Goal: Find specific page/section: Find specific page/section

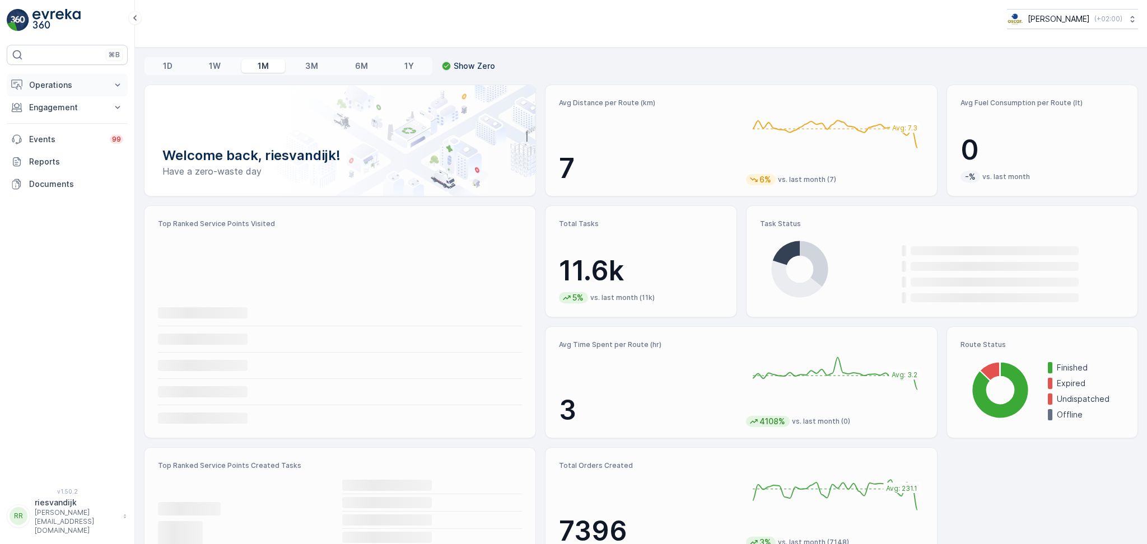
click at [67, 80] on p "Operations" at bounding box center [67, 85] width 76 height 11
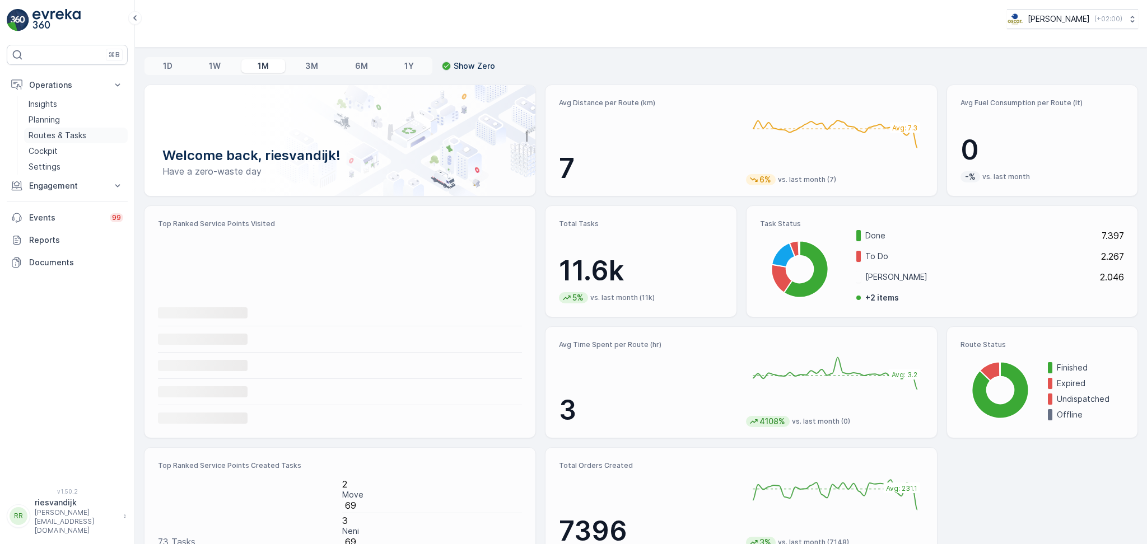
click at [79, 137] on p "Routes & Tasks" at bounding box center [58, 135] width 58 height 11
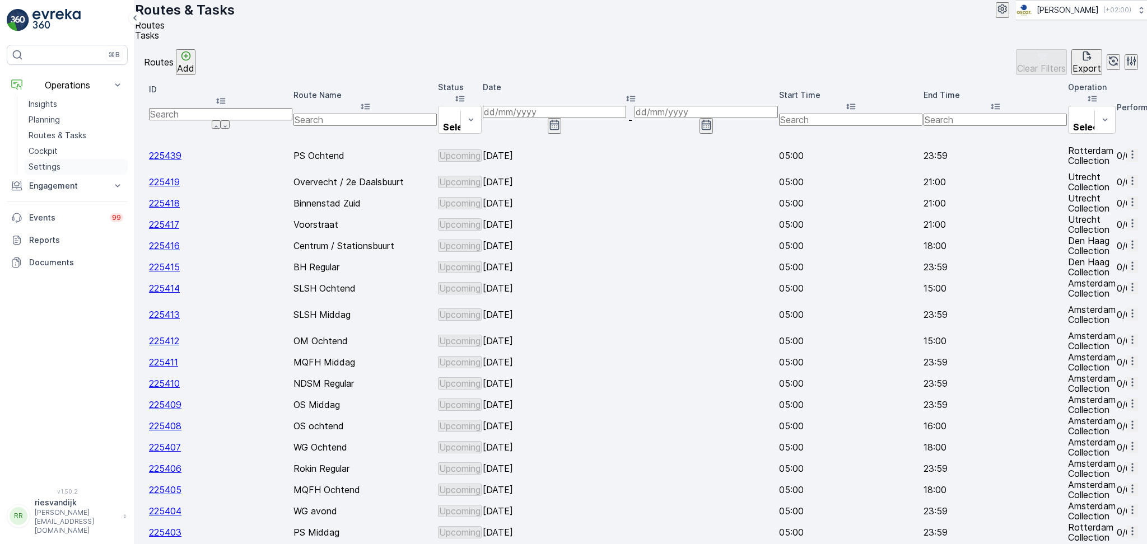
click at [52, 169] on p "Settings" at bounding box center [45, 166] width 32 height 11
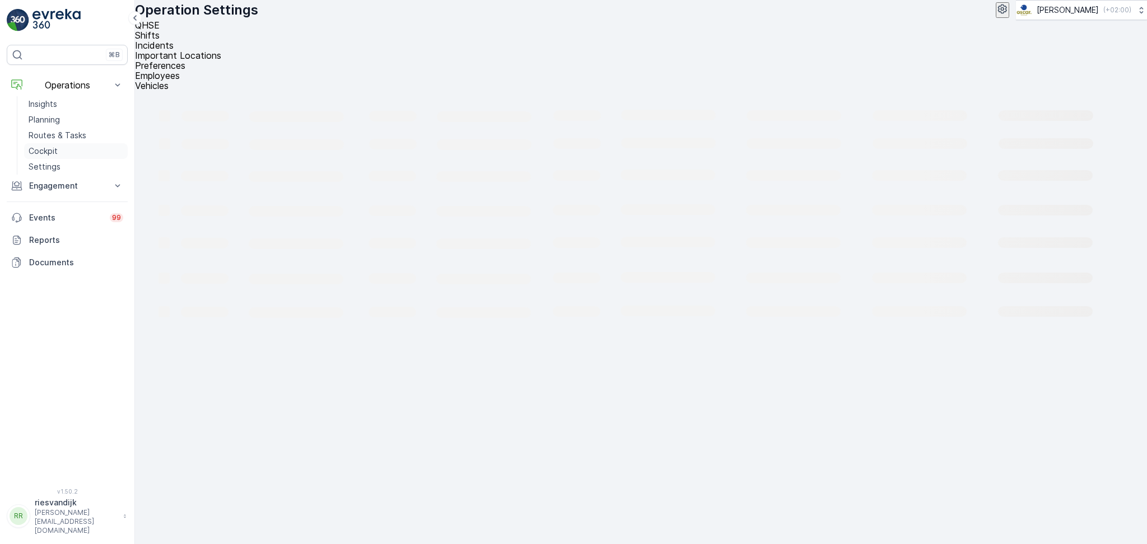
click at [43, 150] on p "Cockpit" at bounding box center [43, 151] width 29 height 11
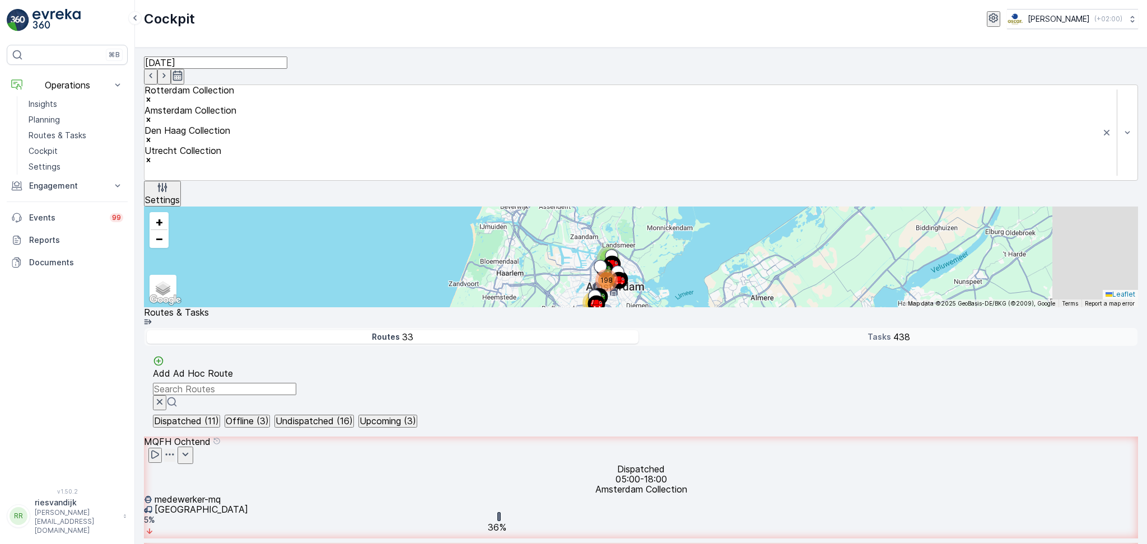
scroll to position [28, 0]
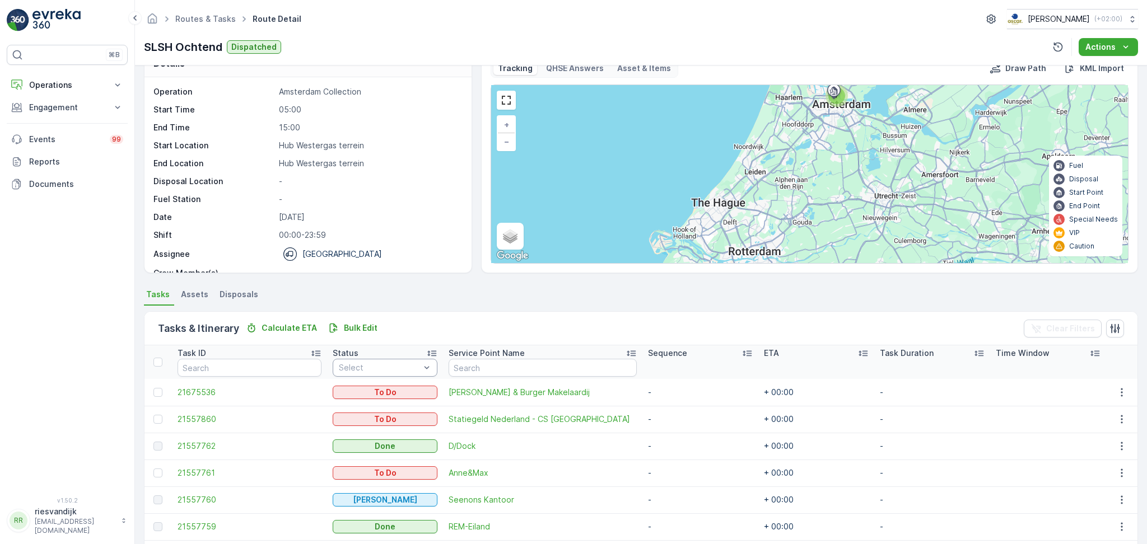
scroll to position [95, 0]
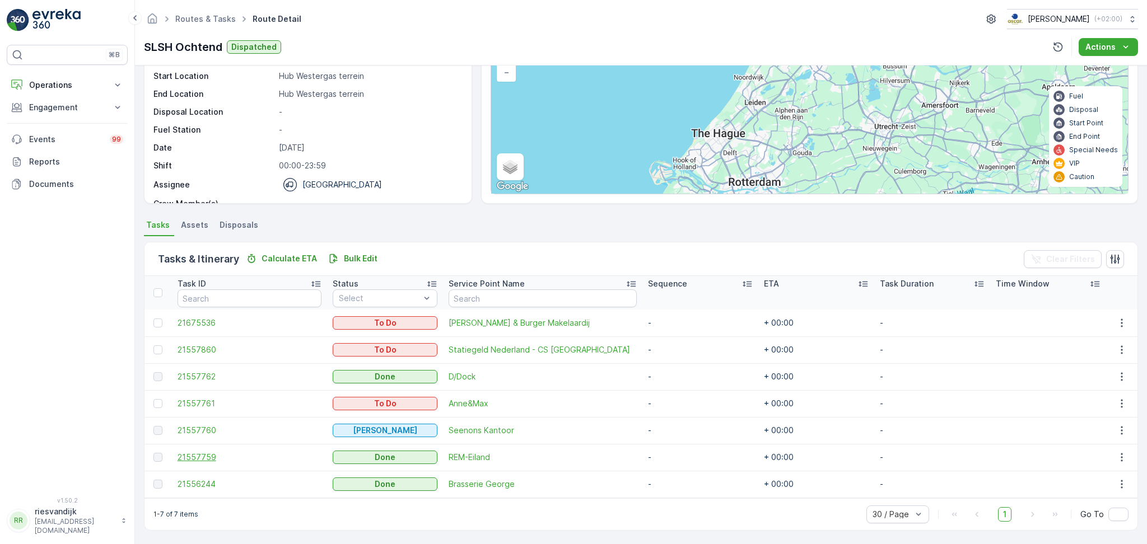
click at [198, 460] on span "21557759" at bounding box center [250, 457] width 144 height 11
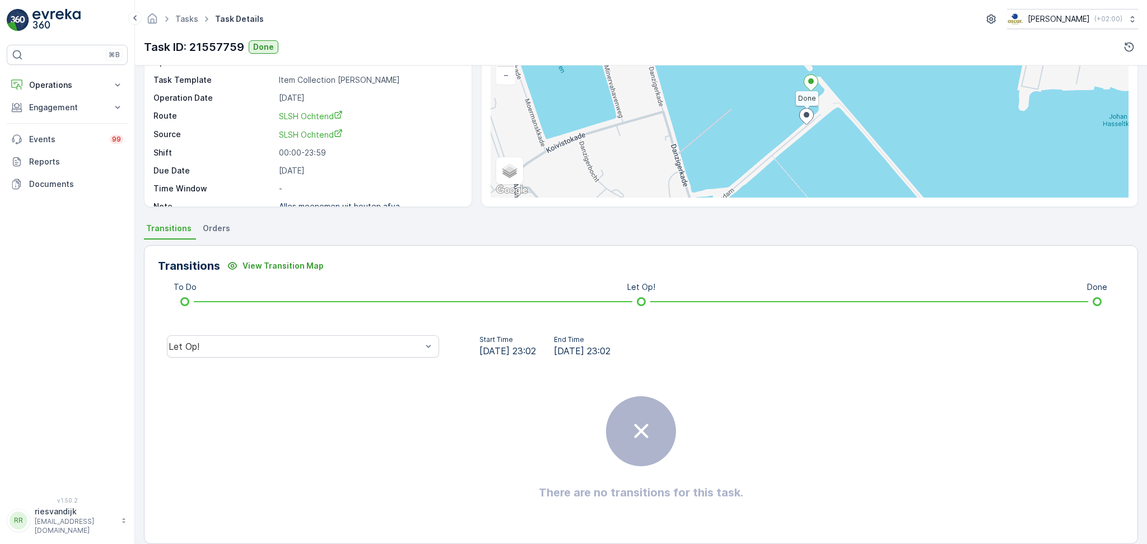
scroll to position [105, 0]
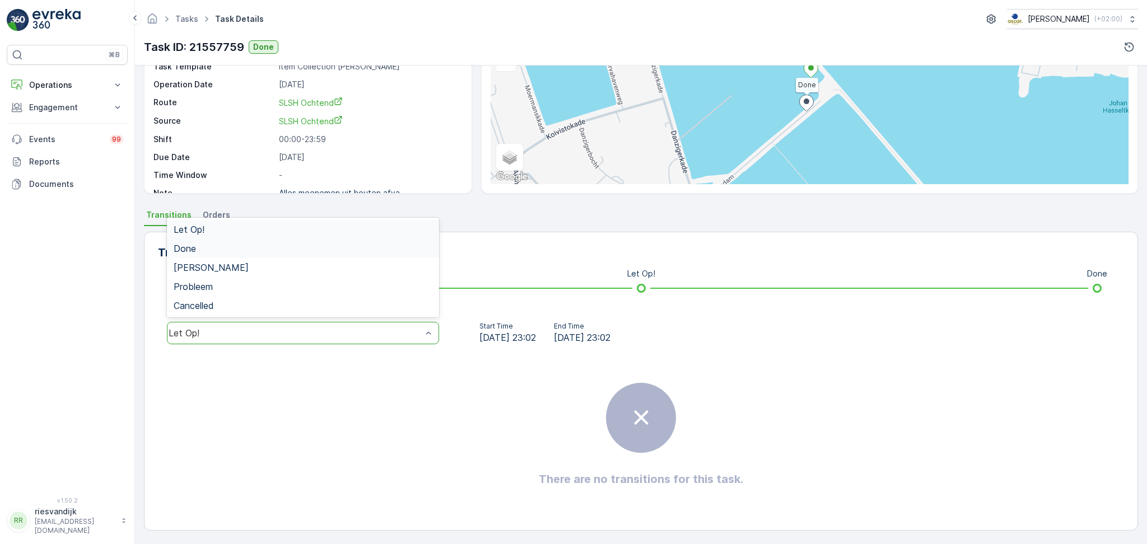
click at [263, 249] on div "Done" at bounding box center [303, 249] width 259 height 10
